Goal: Task Accomplishment & Management: Manage account settings

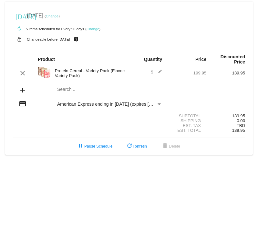
click at [58, 15] on link "Change" at bounding box center [52, 16] width 13 height 4
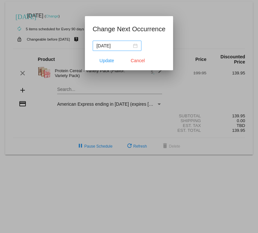
click at [132, 45] on div "[DATE]" at bounding box center [116, 45] width 41 height 7
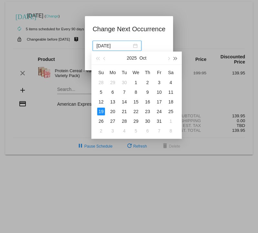
click at [176, 58] on span "button" at bounding box center [175, 58] width 3 height 3
click at [99, 57] on span "button" at bounding box center [97, 58] width 3 height 3
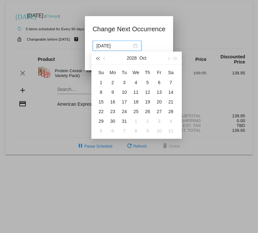
click at [99, 57] on span "button" at bounding box center [97, 58] width 3 height 3
click at [104, 58] on button "button" at bounding box center [104, 58] width 7 height 13
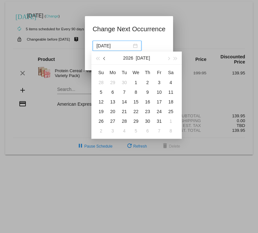
click at [104, 58] on button "button" at bounding box center [104, 58] width 7 height 13
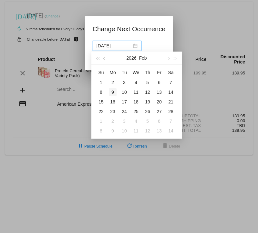
click at [112, 91] on div "9" at bounding box center [113, 92] width 8 height 8
type input "[DATE]"
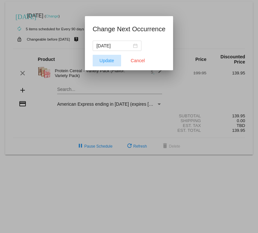
click at [105, 60] on span "Update" at bounding box center [106, 60] width 15 height 5
